Goal: Communication & Community: Answer question/provide support

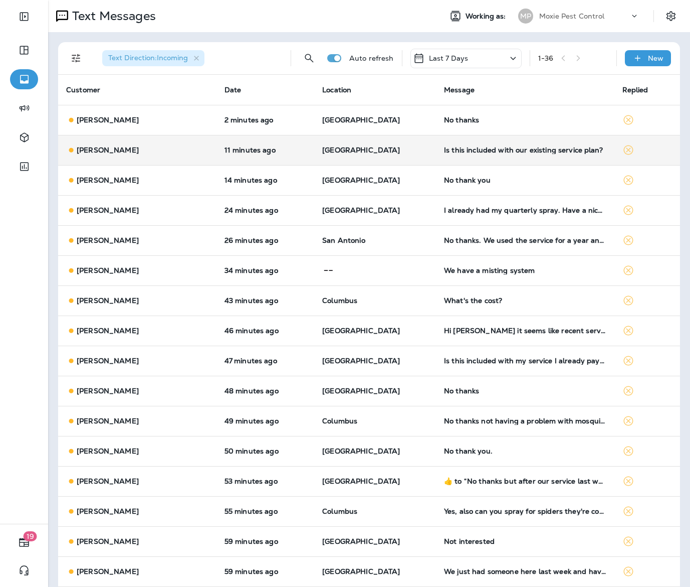
click at [303, 139] on td "11 minutes ago" at bounding box center [266, 150] width 98 height 30
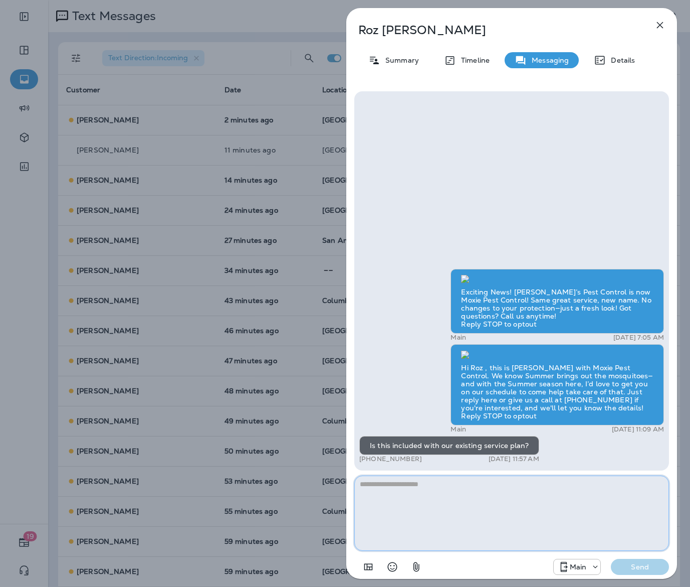
click at [450, 493] on textarea at bounding box center [511, 512] width 315 height 75
paste textarea "**********"
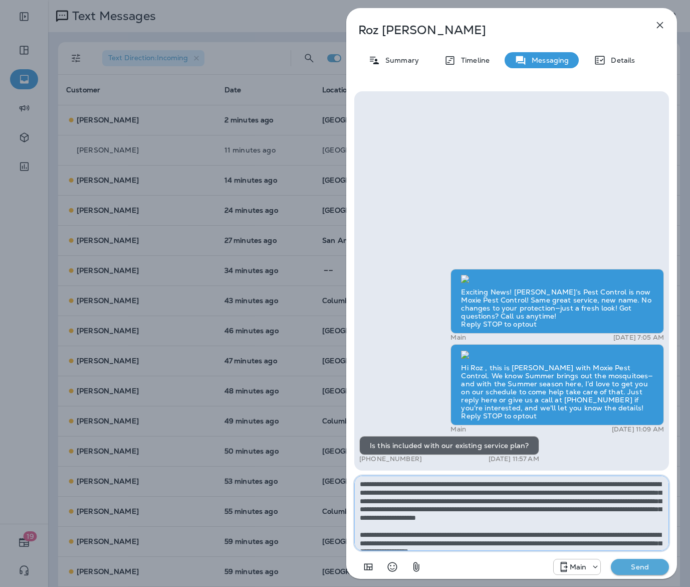
scroll to position [39, 0]
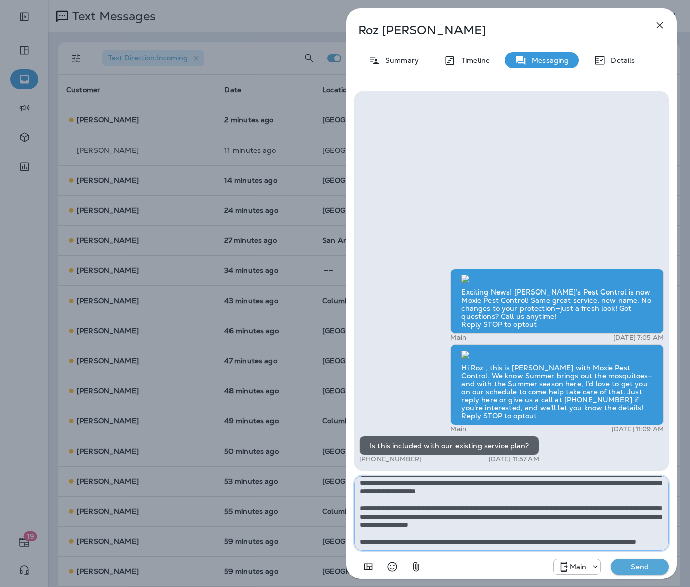
type textarea "**********"
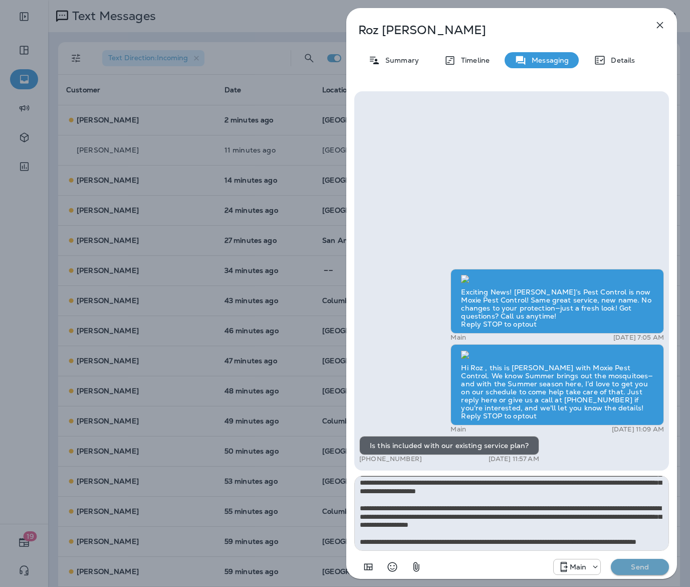
click at [623, 566] on p "Send" at bounding box center [640, 566] width 42 height 9
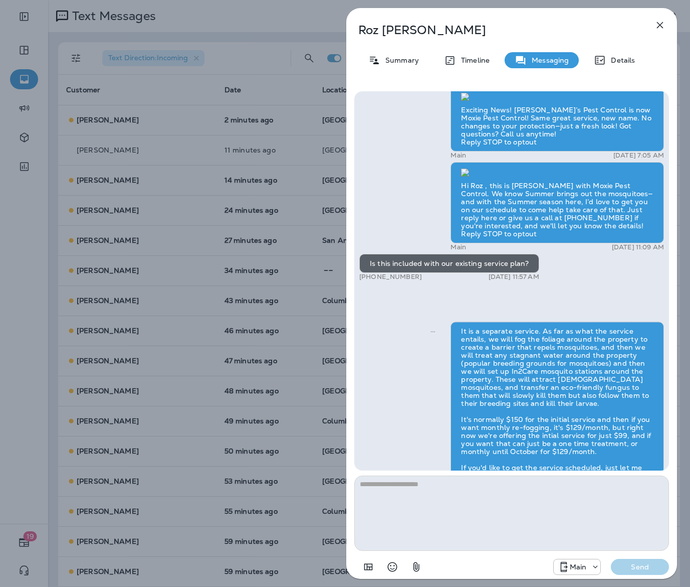
scroll to position [0, 0]
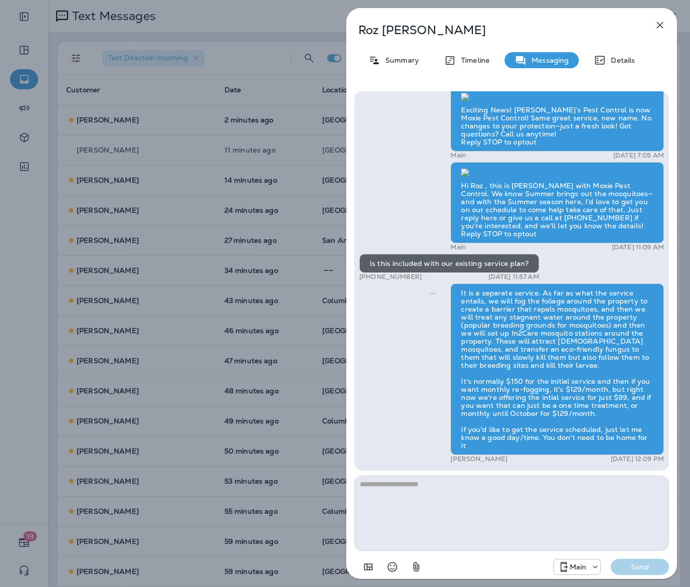
click at [206, 327] on div "Roz Peterson Summary Timeline Messaging Details Exciting News! Joshua’s Pest Co…" at bounding box center [345, 293] width 690 height 587
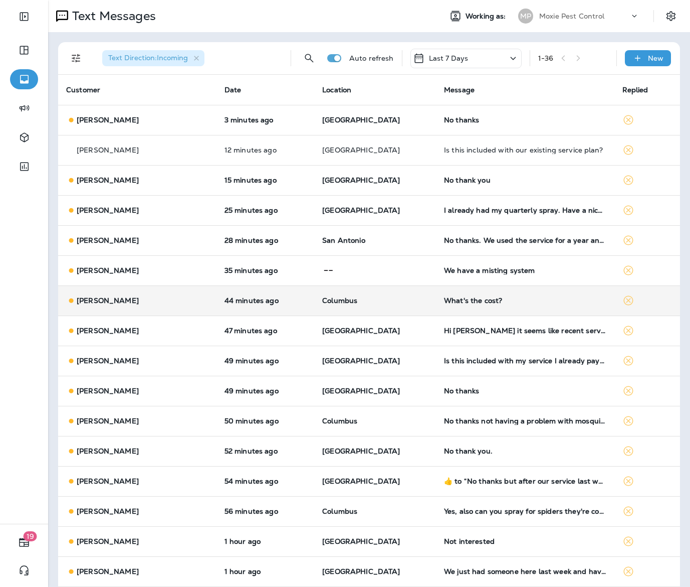
click at [393, 312] on td "Columbus" at bounding box center [375, 300] width 122 height 30
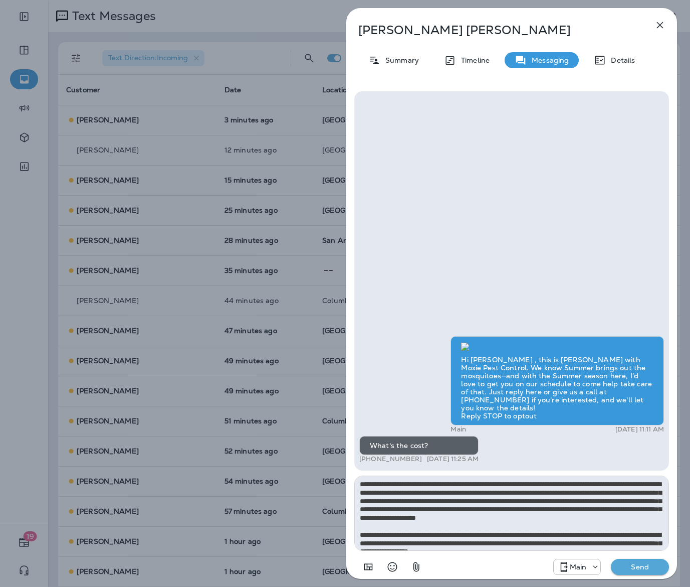
scroll to position [39, 0]
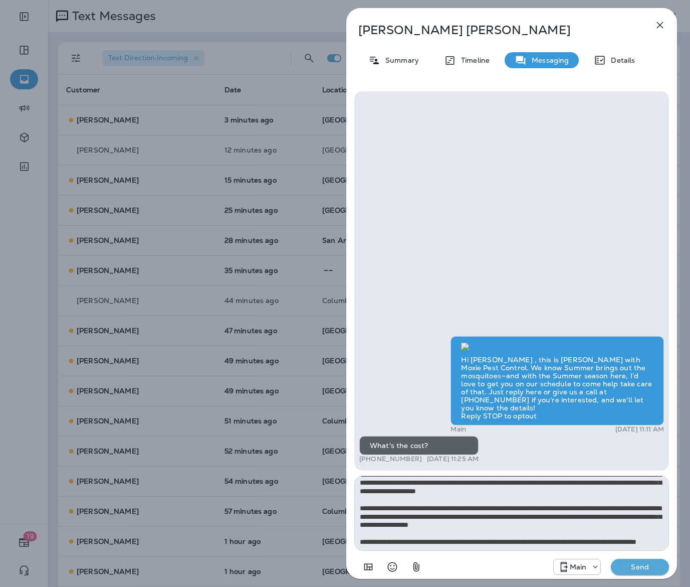
type textarea "**********"
click at [626, 565] on p "Send" at bounding box center [640, 566] width 42 height 9
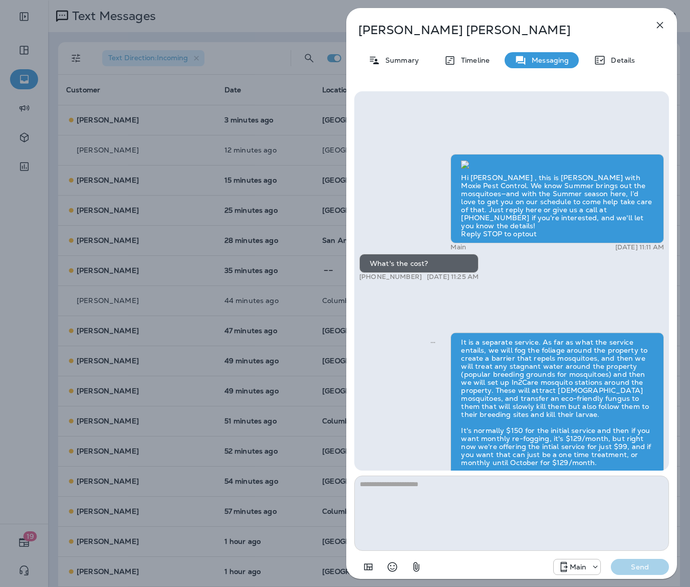
scroll to position [0, 0]
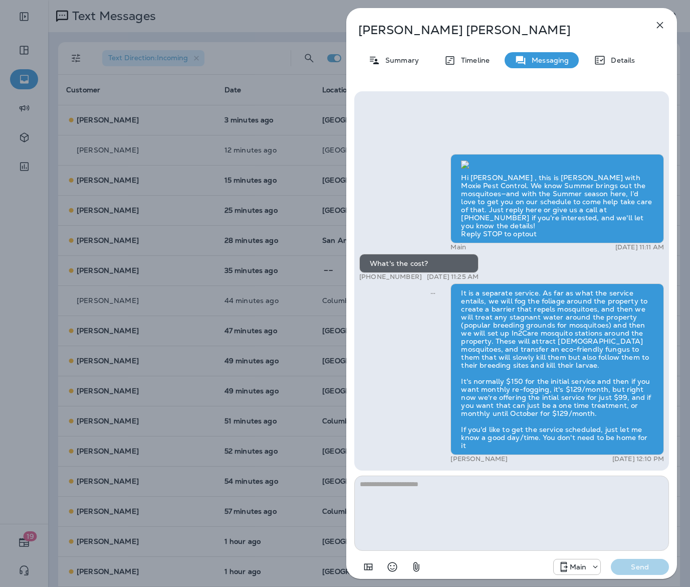
click at [109, 332] on div "Nick Weiss Summary Timeline Messaging Details Hi Nick , this is Steven with Mox…" at bounding box center [345, 293] width 690 height 587
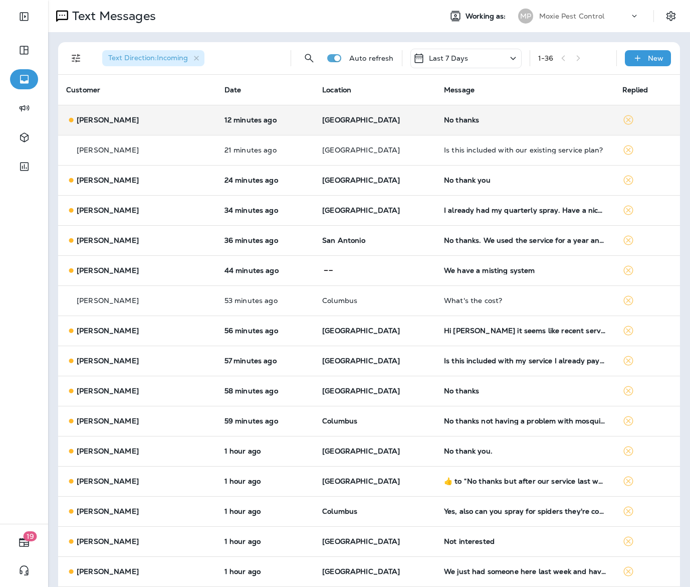
click at [300, 122] on td "12 minutes ago" at bounding box center [266, 120] width 98 height 30
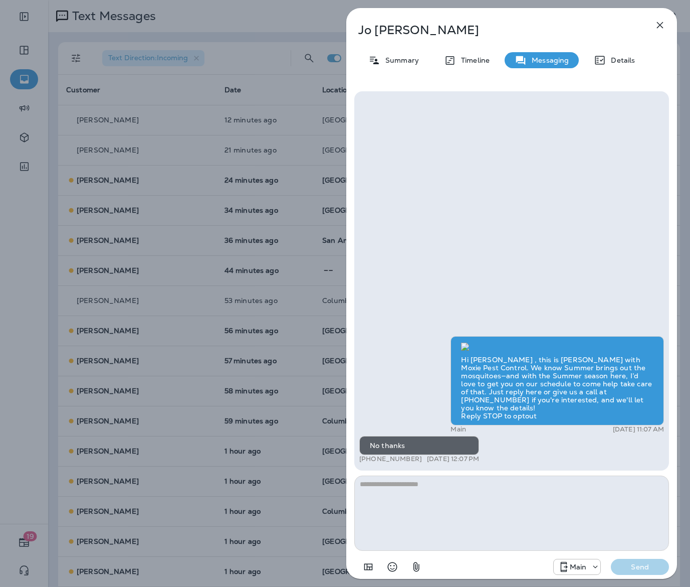
click at [291, 140] on div "Jo Robichaud Summary Timeline Messaging Details Hi Jo , this is Steven with Mox…" at bounding box center [345, 293] width 690 height 587
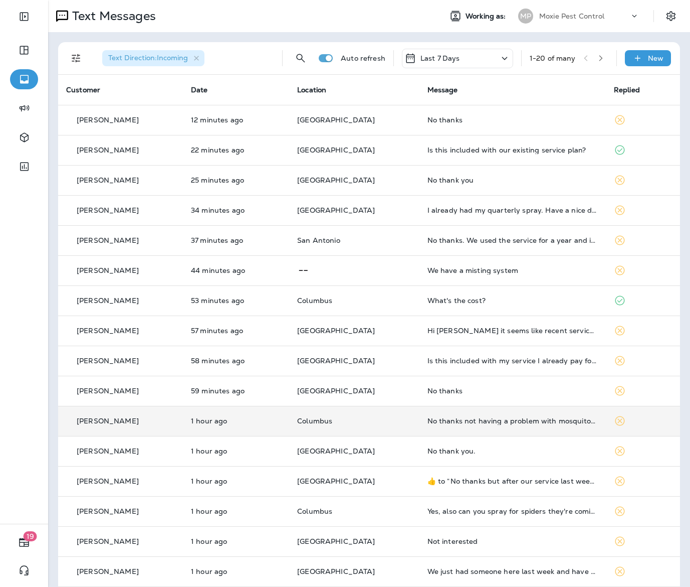
scroll to position [130, 0]
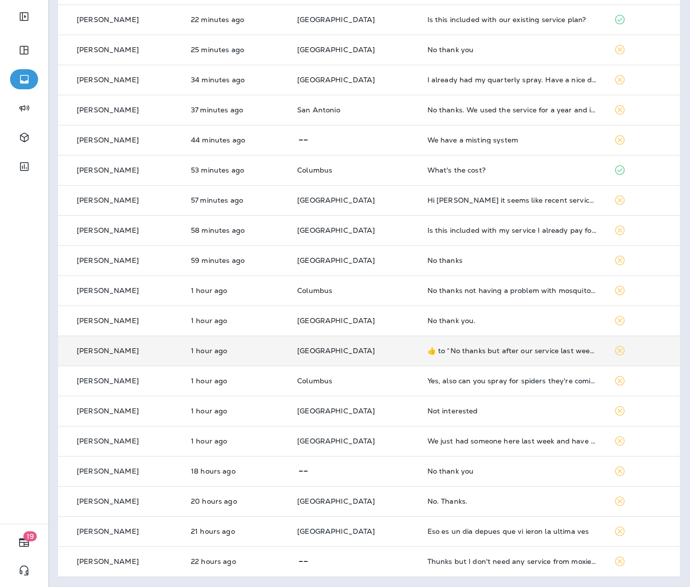
click at [376, 360] on td "[GEOGRAPHIC_DATA]" at bounding box center [354, 350] width 130 height 30
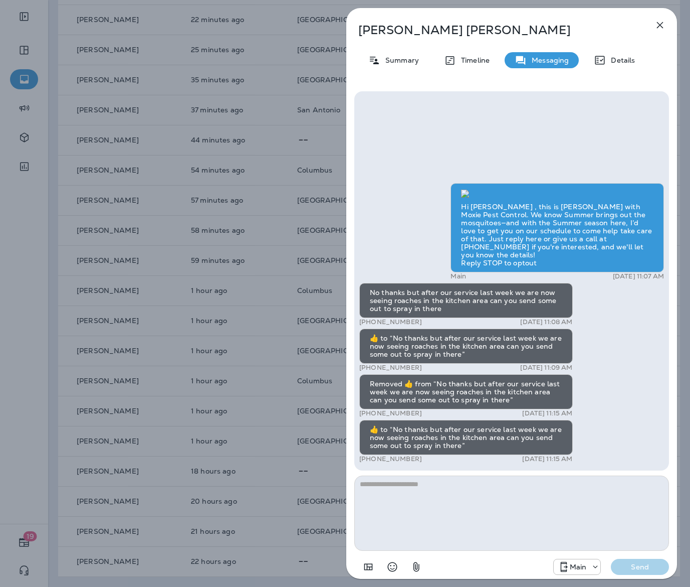
click at [332, 354] on div "[PERSON_NAME] Summary Timeline Messaging Details Hi [PERSON_NAME] , this is [PE…" at bounding box center [345, 293] width 690 height 587
